Goal: Information Seeking & Learning: Learn about a topic

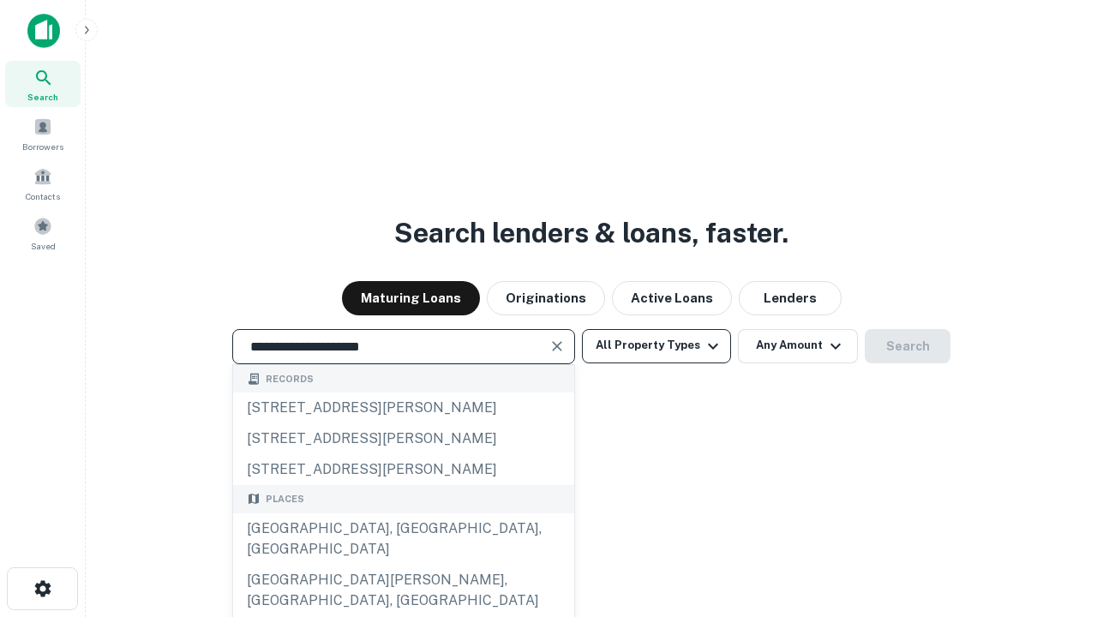
click at [403, 565] on div "[GEOGRAPHIC_DATA], [GEOGRAPHIC_DATA], [GEOGRAPHIC_DATA]" at bounding box center [403, 538] width 341 height 51
click at [657, 345] on button "All Property Types" at bounding box center [656, 346] width 149 height 34
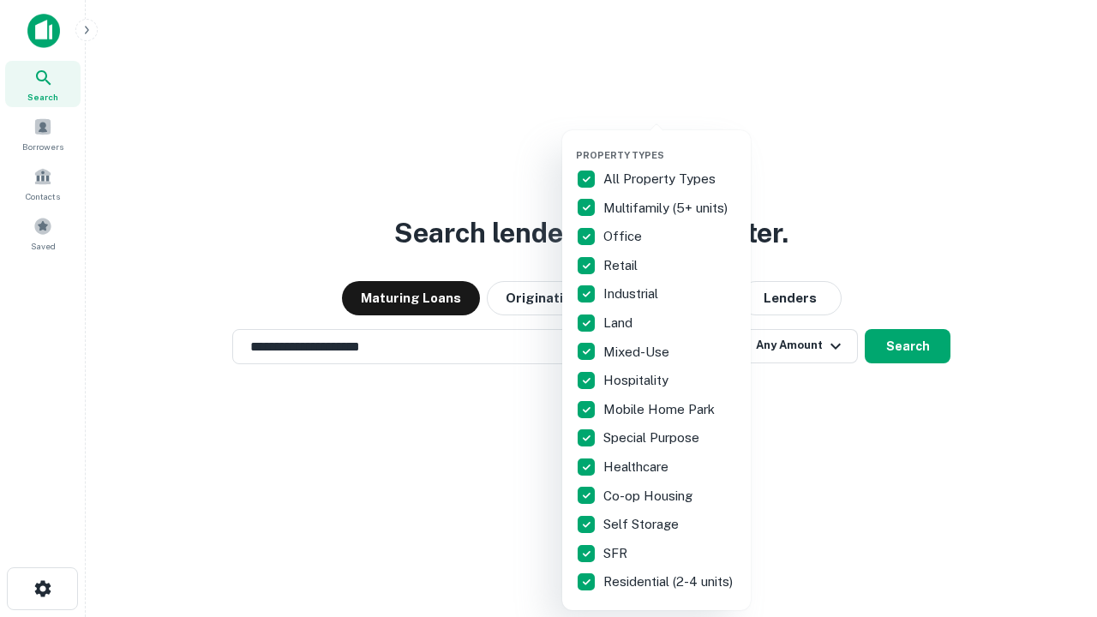
type input "**********"
click at [670, 144] on button "button" at bounding box center [670, 144] width 189 height 1
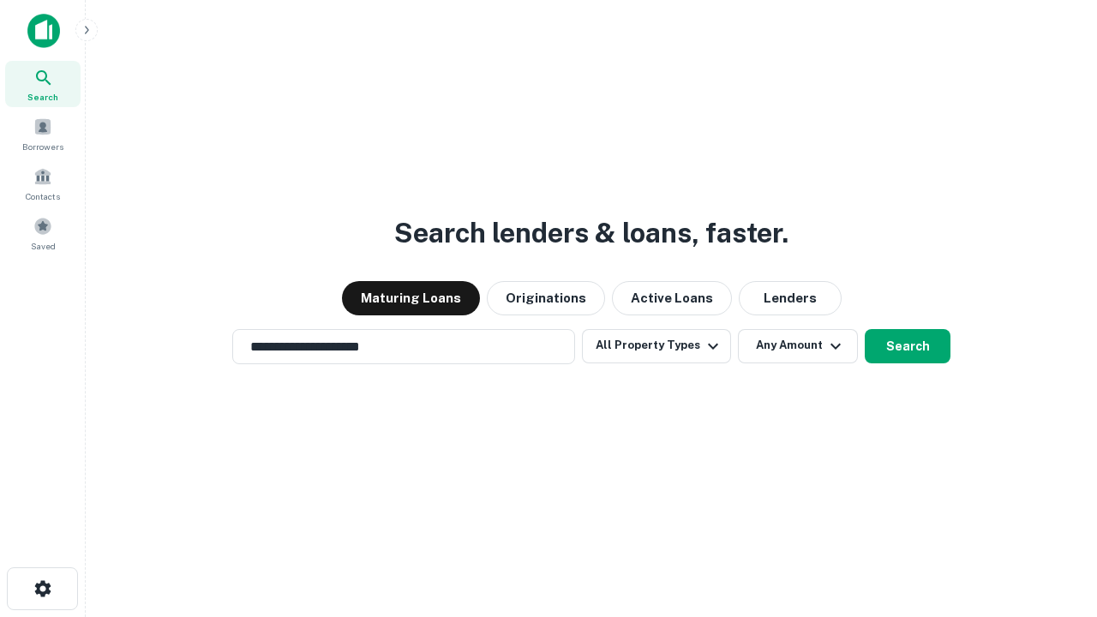
scroll to position [27, 0]
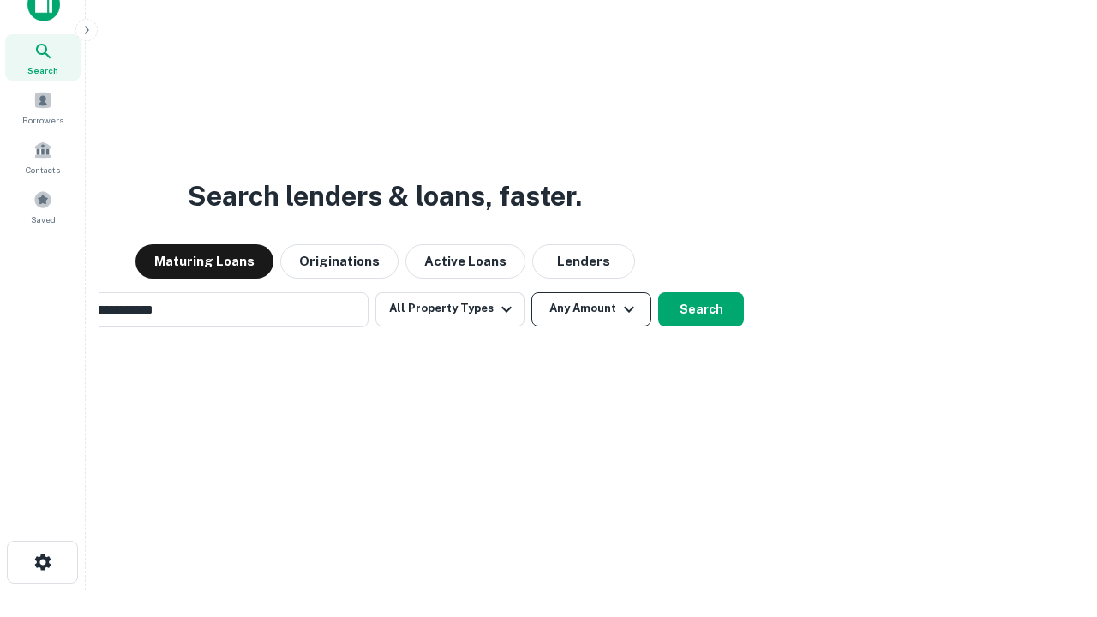
click at [531, 292] on button "Any Amount" at bounding box center [591, 309] width 120 height 34
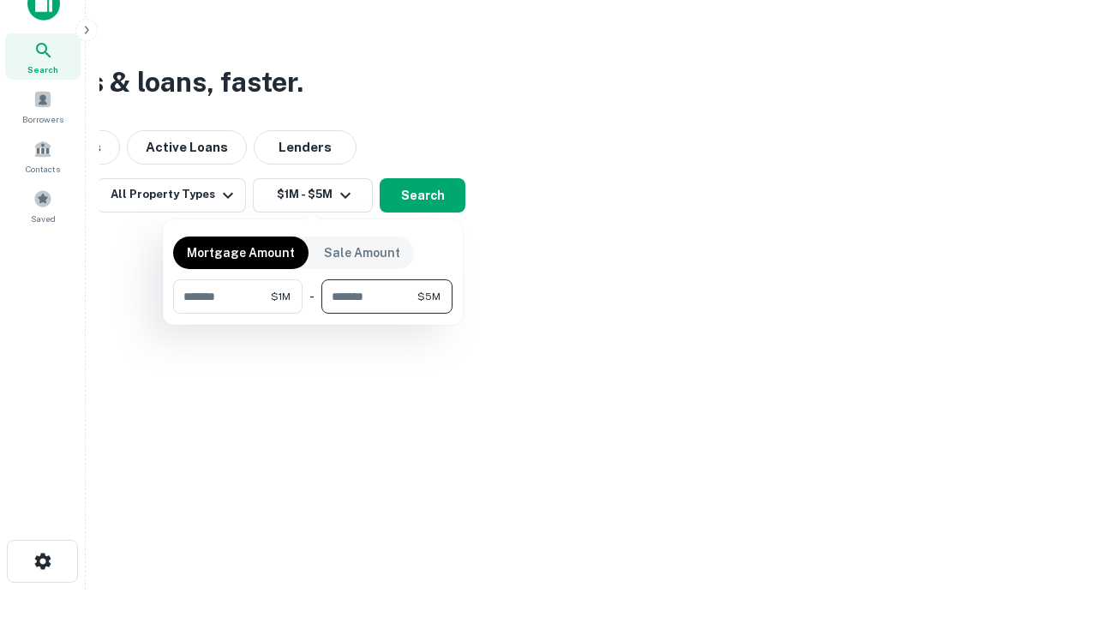
type input "*******"
click at [313, 314] on button "button" at bounding box center [312, 314] width 279 height 1
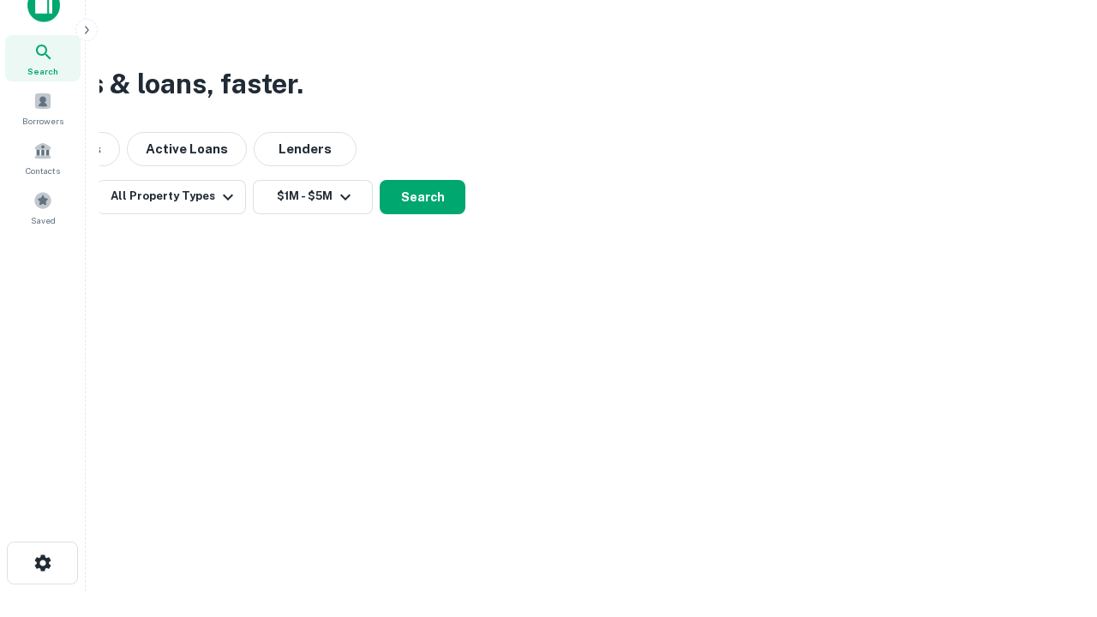
scroll to position [10, 316]
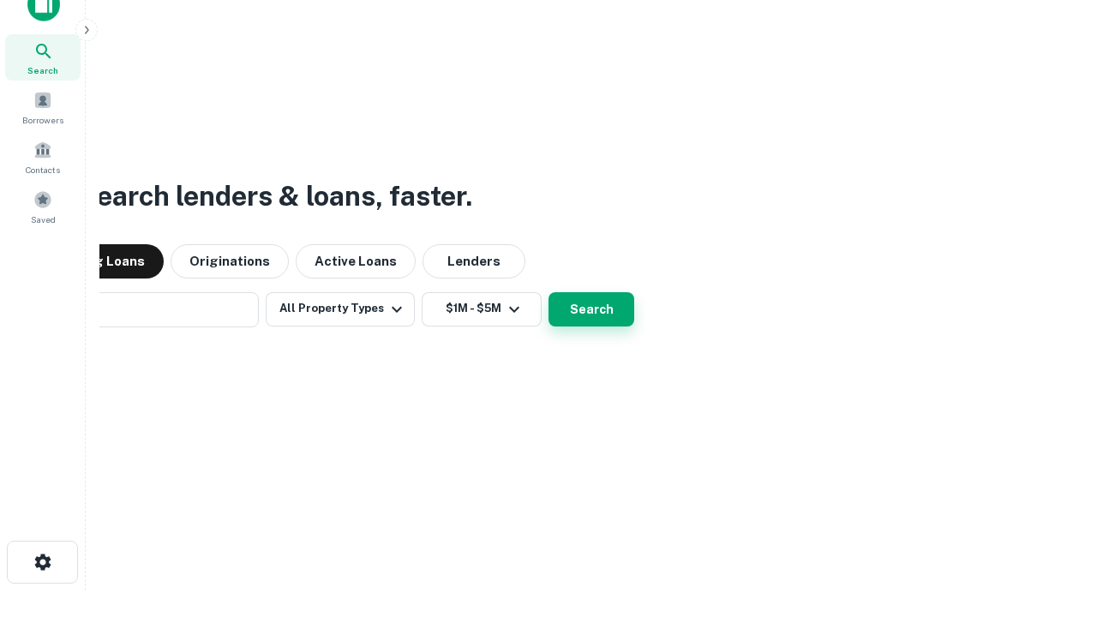
click at [549, 292] on button "Search" at bounding box center [592, 309] width 86 height 34
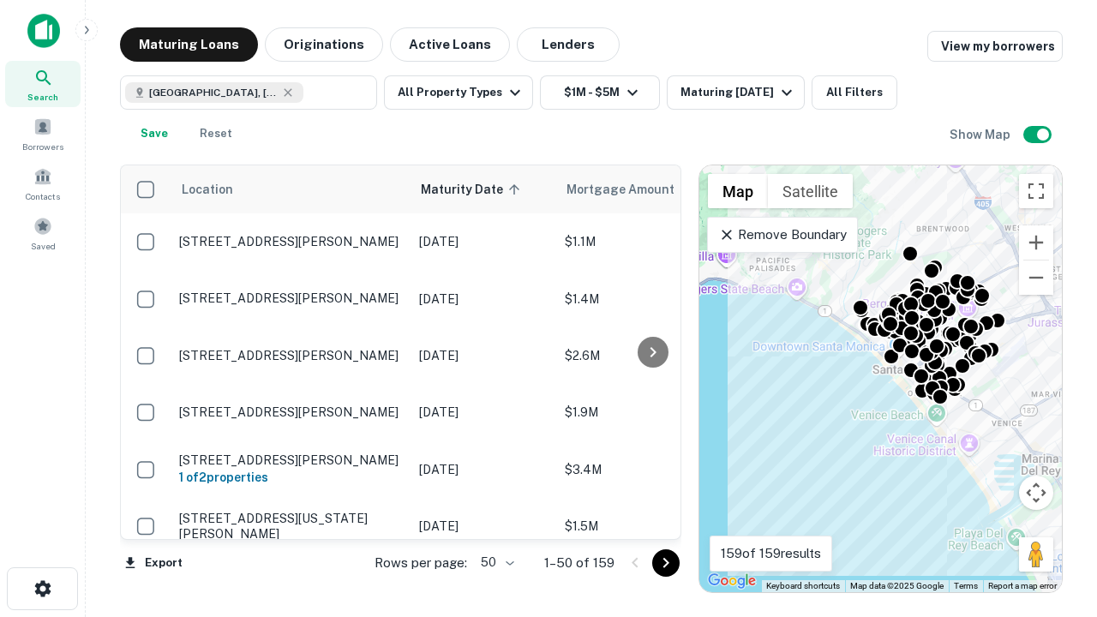
click at [495, 562] on body "Search Borrowers Contacts Saved Maturing Loans Originations Active Loans Lender…" at bounding box center [548, 308] width 1097 height 617
click at [495, 519] on li "25" at bounding box center [496, 519] width 50 height 31
